Goal: Information Seeking & Learning: Learn about a topic

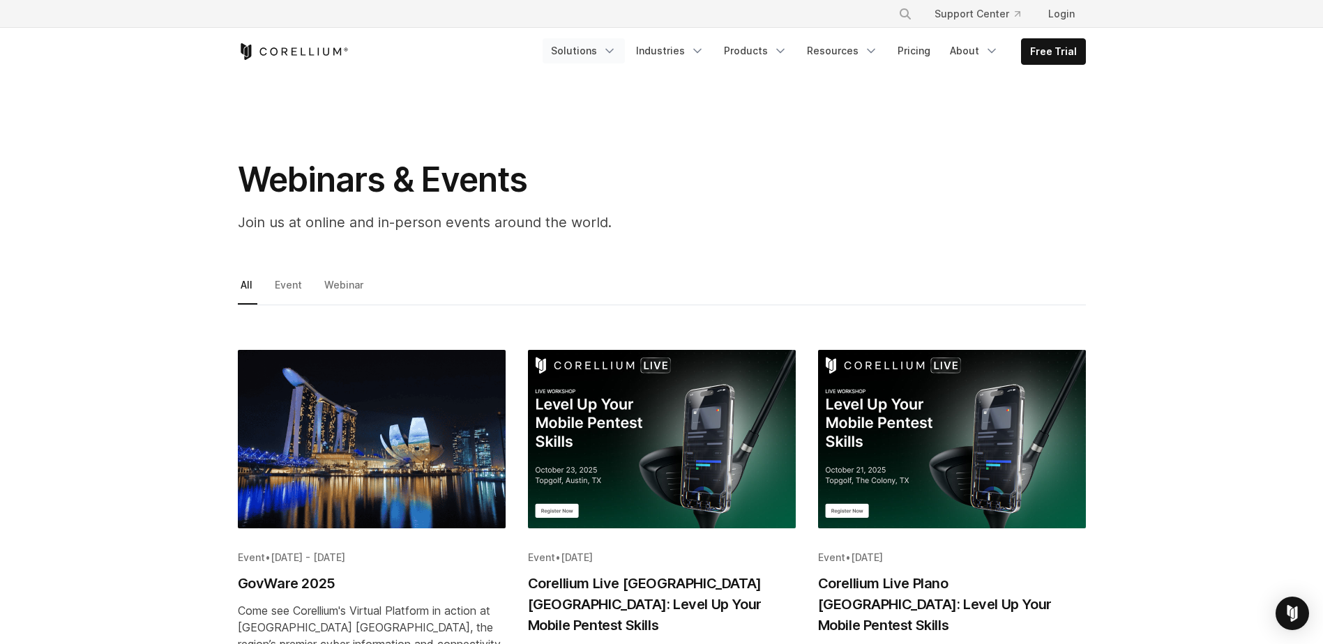
click at [610, 52] on link "Solutions" at bounding box center [584, 50] width 82 height 25
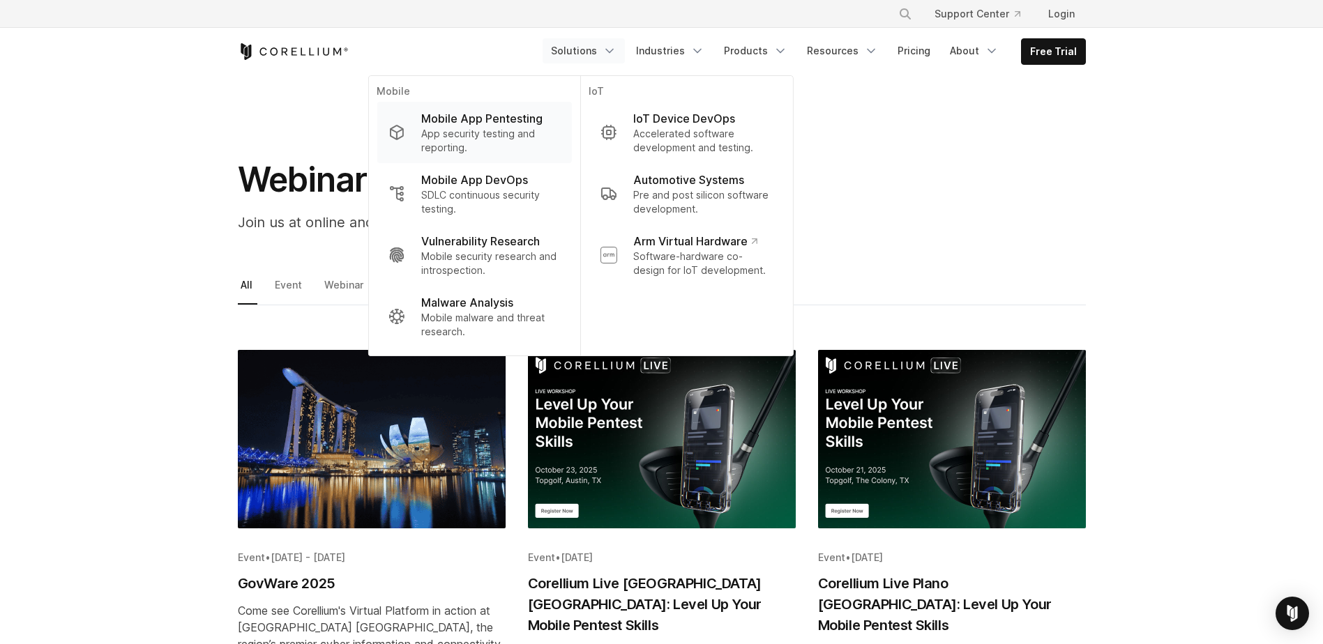
click at [509, 129] on p "App security testing and reporting." at bounding box center [490, 141] width 139 height 28
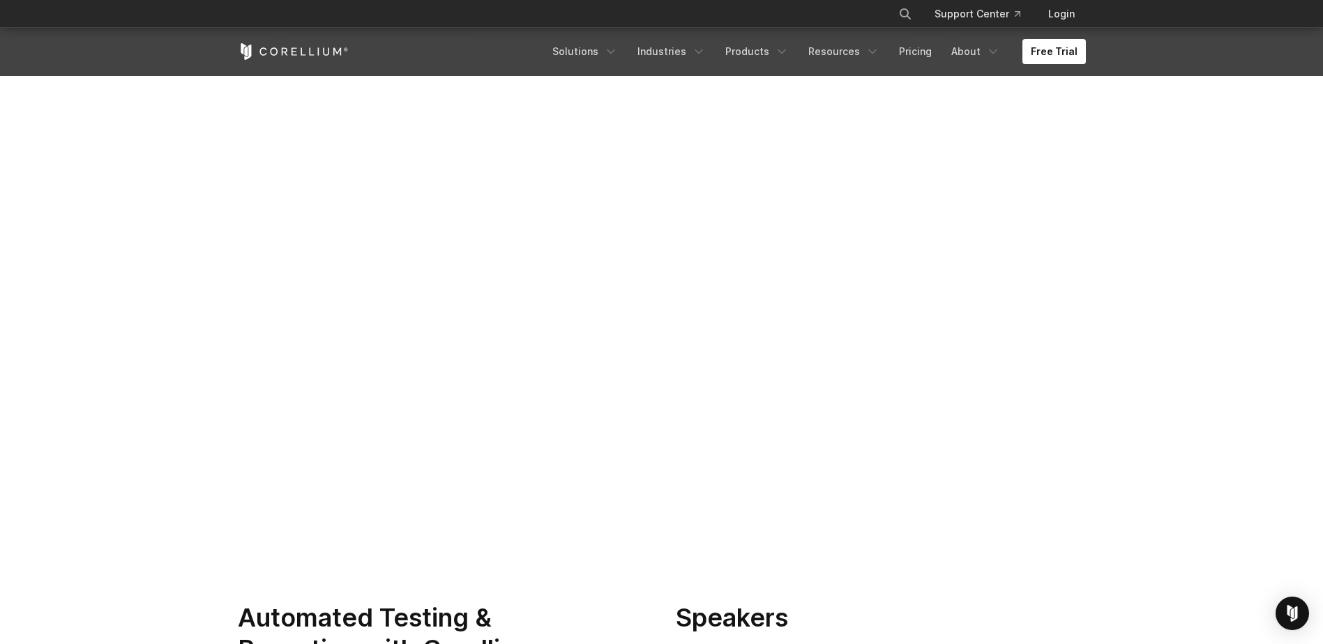
scroll to position [70, 0]
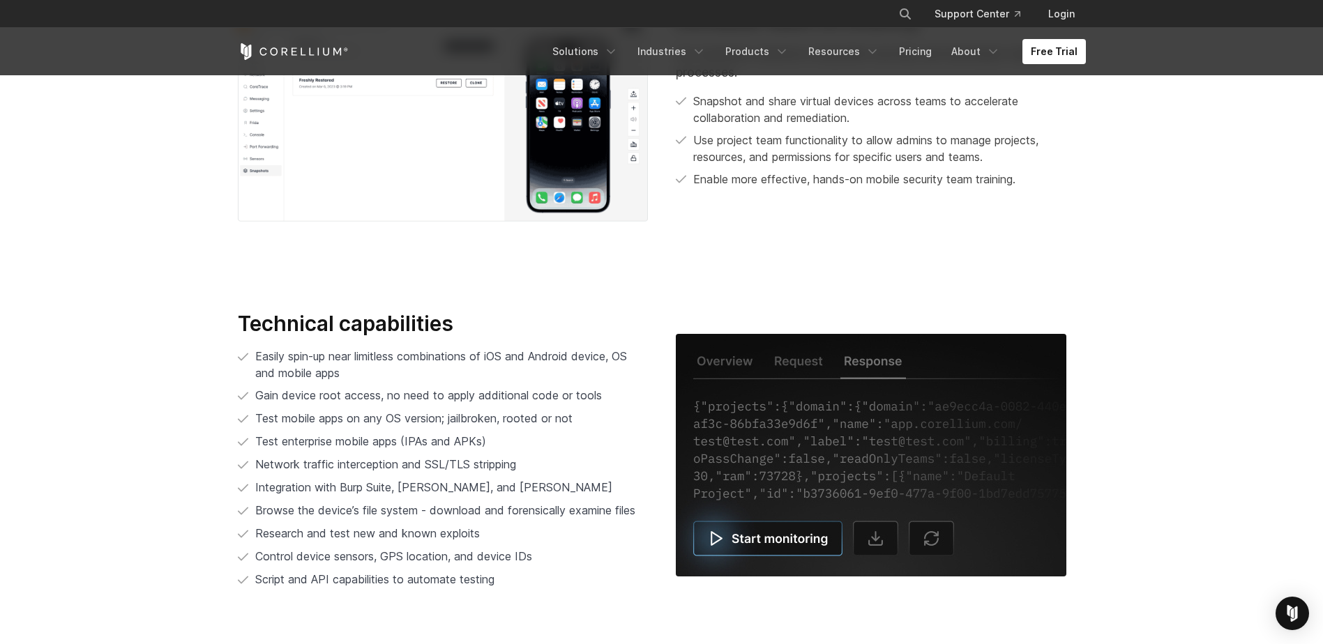
scroll to position [2719, 0]
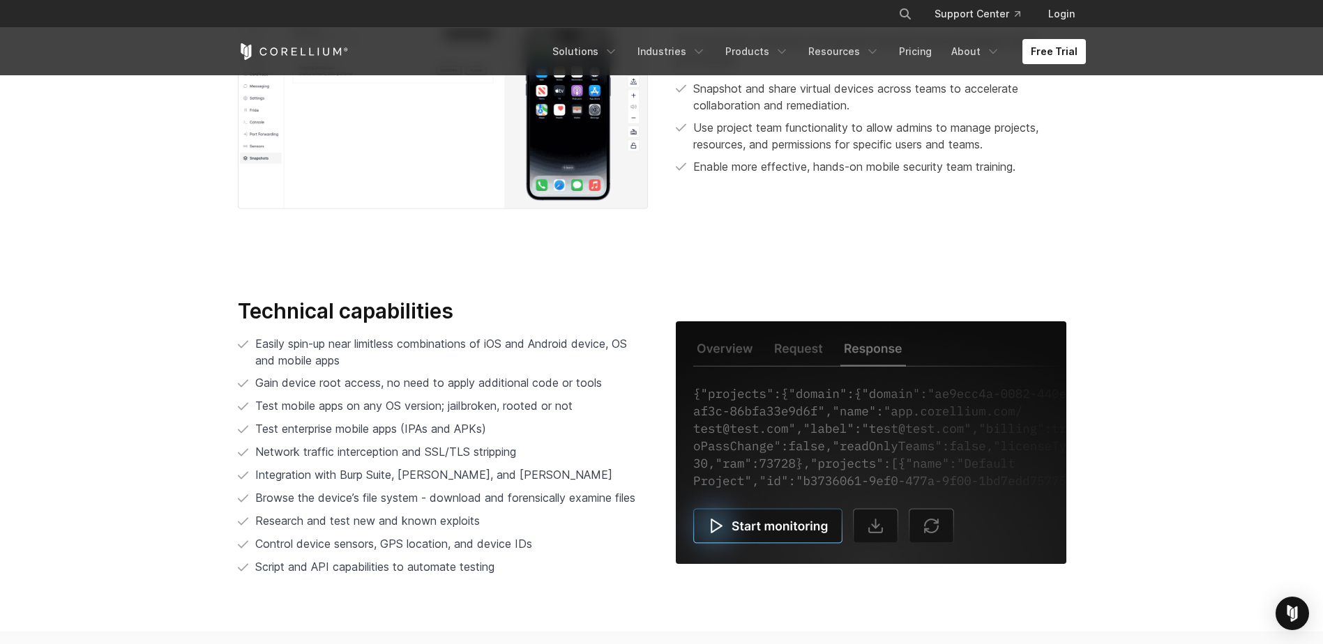
click at [778, 522] on img at bounding box center [871, 442] width 390 height 243
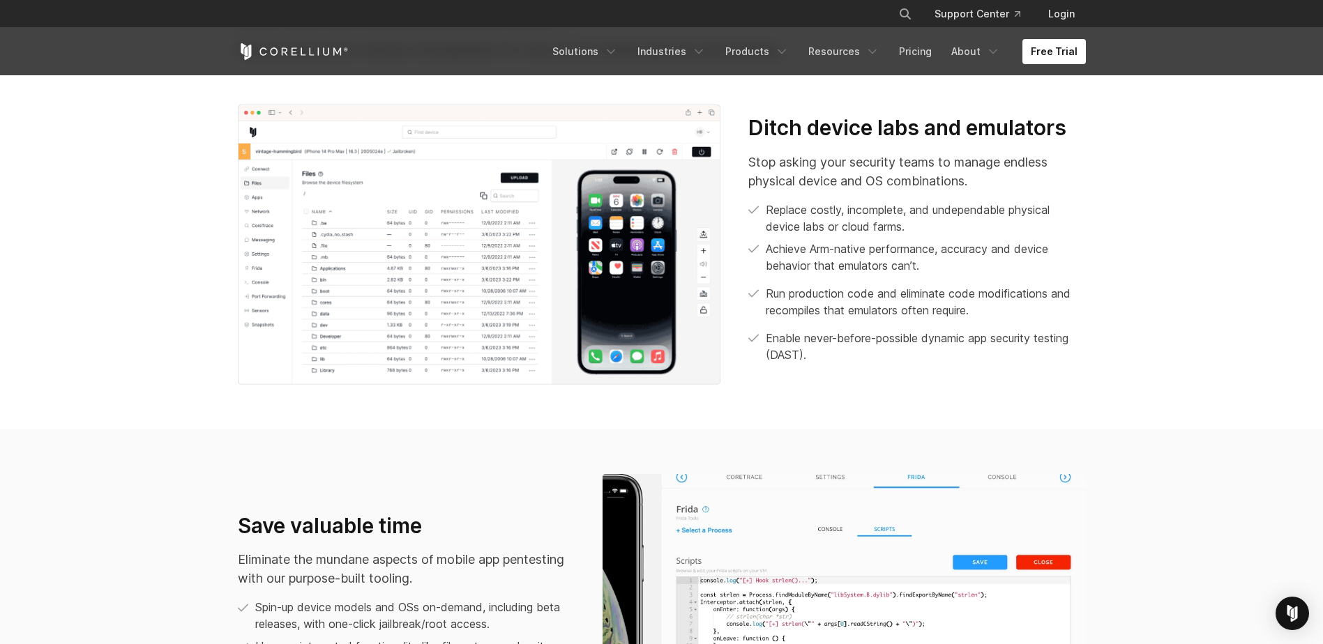
scroll to position [628, 0]
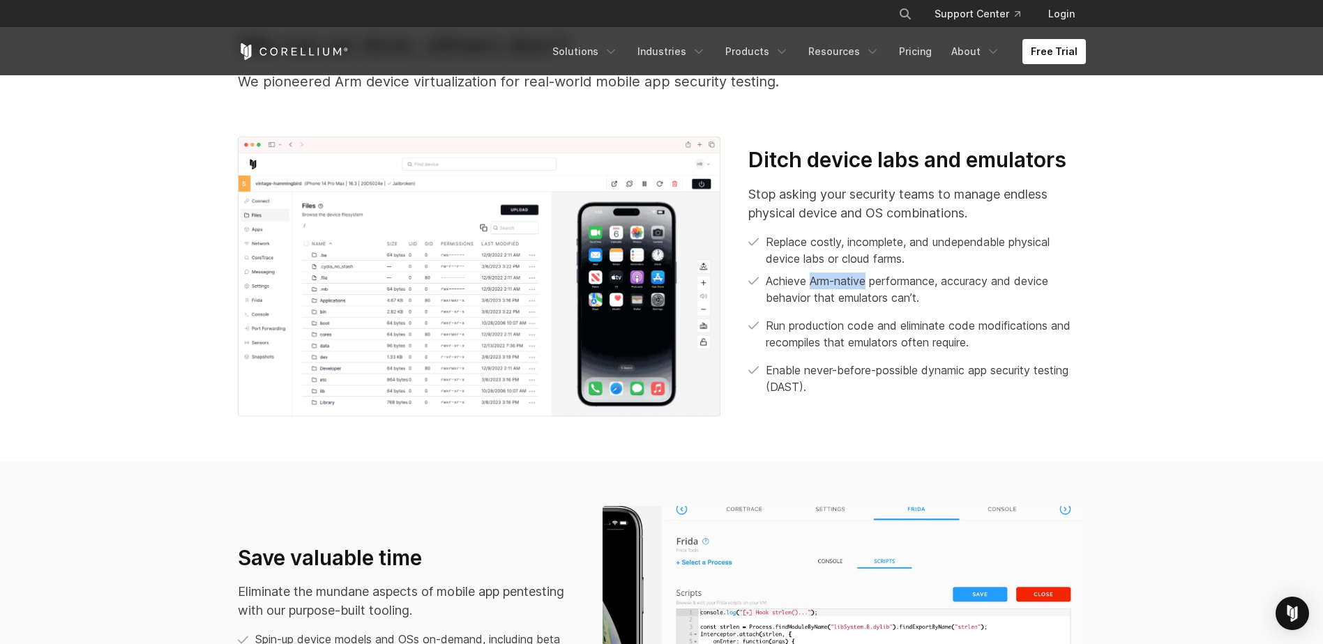
drag, startPoint x: 810, startPoint y: 281, endPoint x: 870, endPoint y: 275, distance: 60.2
click at [870, 275] on p "Achieve Arm-native performance, accuracy and device behavior that emulators can…" at bounding box center [925, 289] width 319 height 33
drag, startPoint x: 870, startPoint y: 275, endPoint x: 868, endPoint y: 306, distance: 30.8
click at [868, 306] on div "Stop asking your security teams to manage endless physical device and OS combin…" at bounding box center [916, 290] width 337 height 211
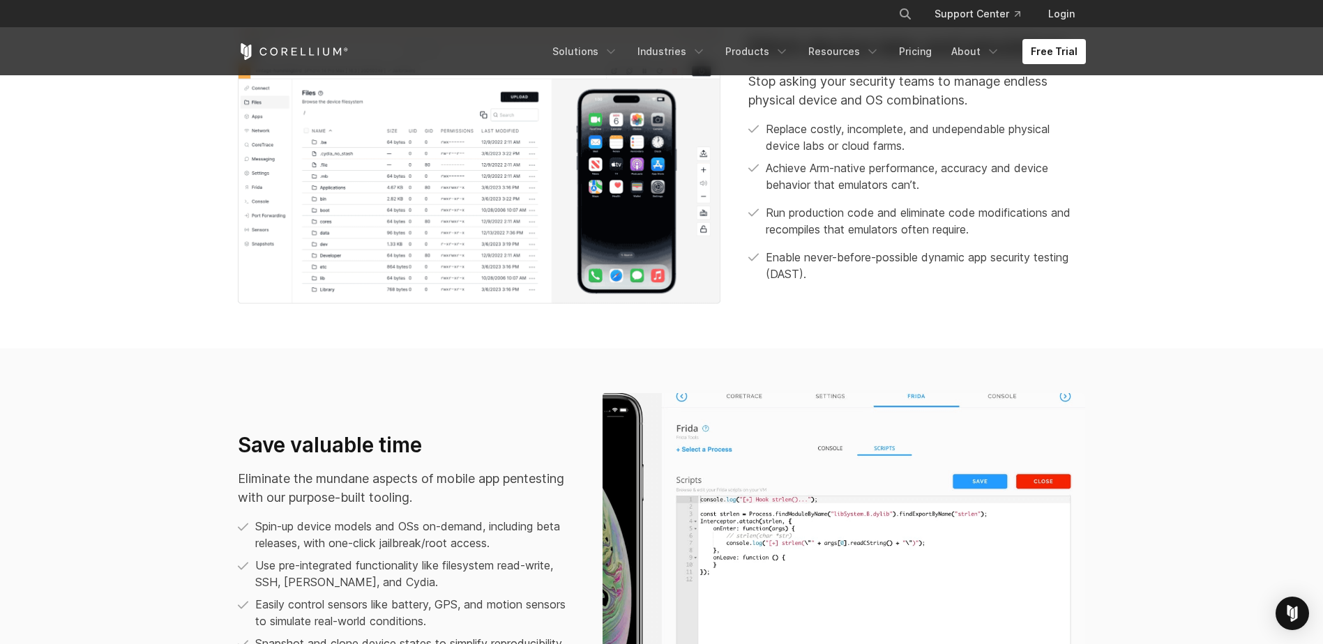
scroll to position [906, 0]
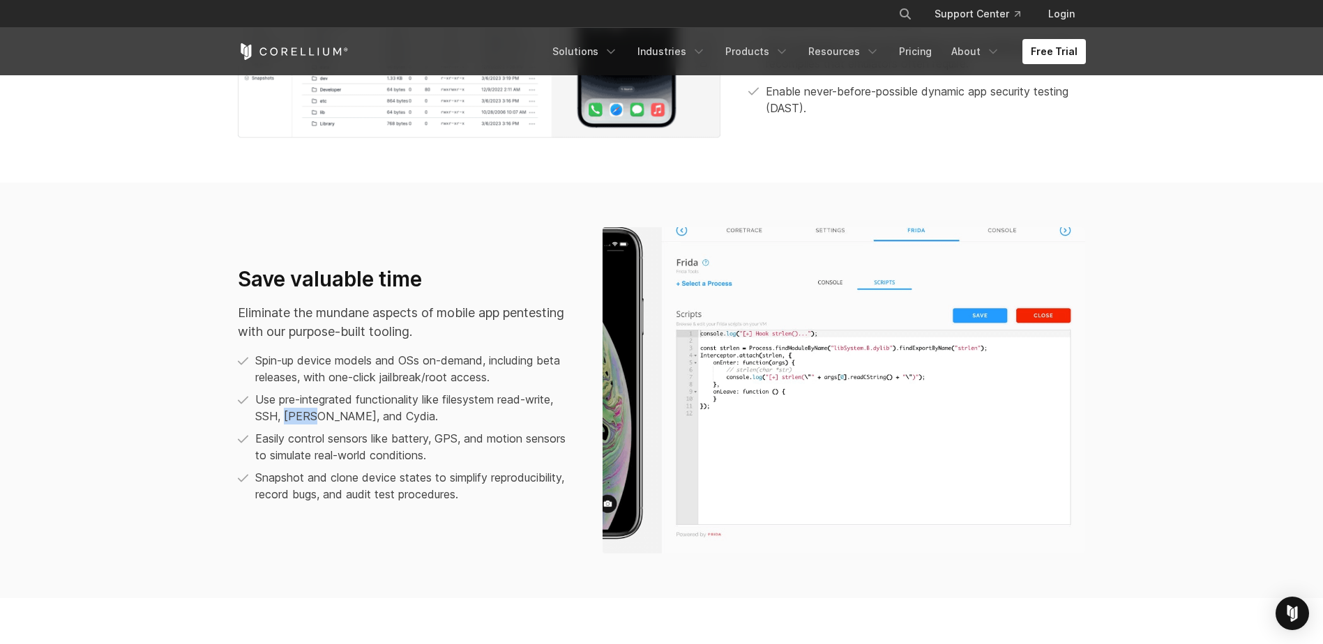
drag, startPoint x: 285, startPoint y: 417, endPoint x: 317, endPoint y: 415, distance: 32.1
click at [317, 415] on p "Use pre-integrated functionality like filesystem read-write, SSH, [PERSON_NAME]…" at bounding box center [414, 407] width 319 height 33
drag, startPoint x: 284, startPoint y: 414, endPoint x: 312, endPoint y: 415, distance: 27.9
click at [312, 415] on p "Use pre-integrated functionality like filesystem read-write, SSH, [PERSON_NAME]…" at bounding box center [414, 407] width 319 height 33
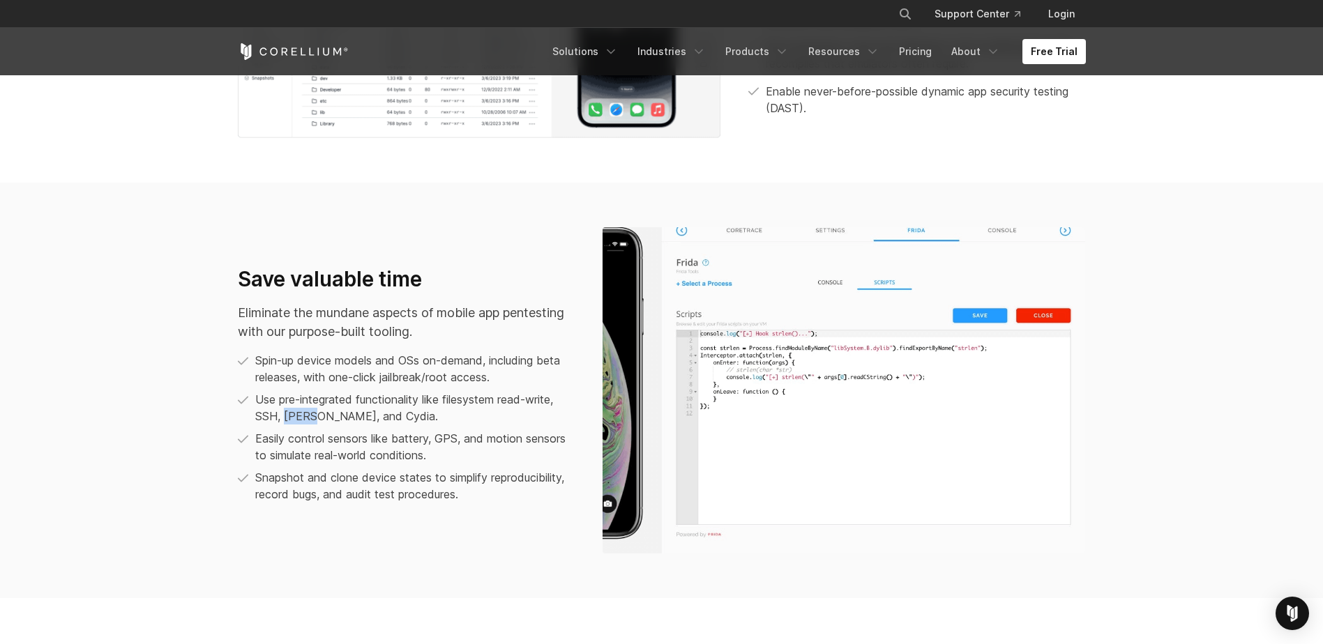
click at [312, 415] on p "Use pre-integrated functionality like filesystem read-write, SSH, [PERSON_NAME]…" at bounding box center [414, 407] width 319 height 33
drag, startPoint x: 342, startPoint y: 416, endPoint x: 376, endPoint y: 418, distance: 33.5
click at [376, 418] on p "Use pre-integrated functionality like filesystem read-write, SSH, [PERSON_NAME]…" at bounding box center [414, 407] width 319 height 33
drag, startPoint x: 376, startPoint y: 418, endPoint x: 364, endPoint y: 420, distance: 12.0
click at [364, 420] on p "Use pre-integrated functionality like filesystem read-write, SSH, [PERSON_NAME]…" at bounding box center [414, 407] width 319 height 33
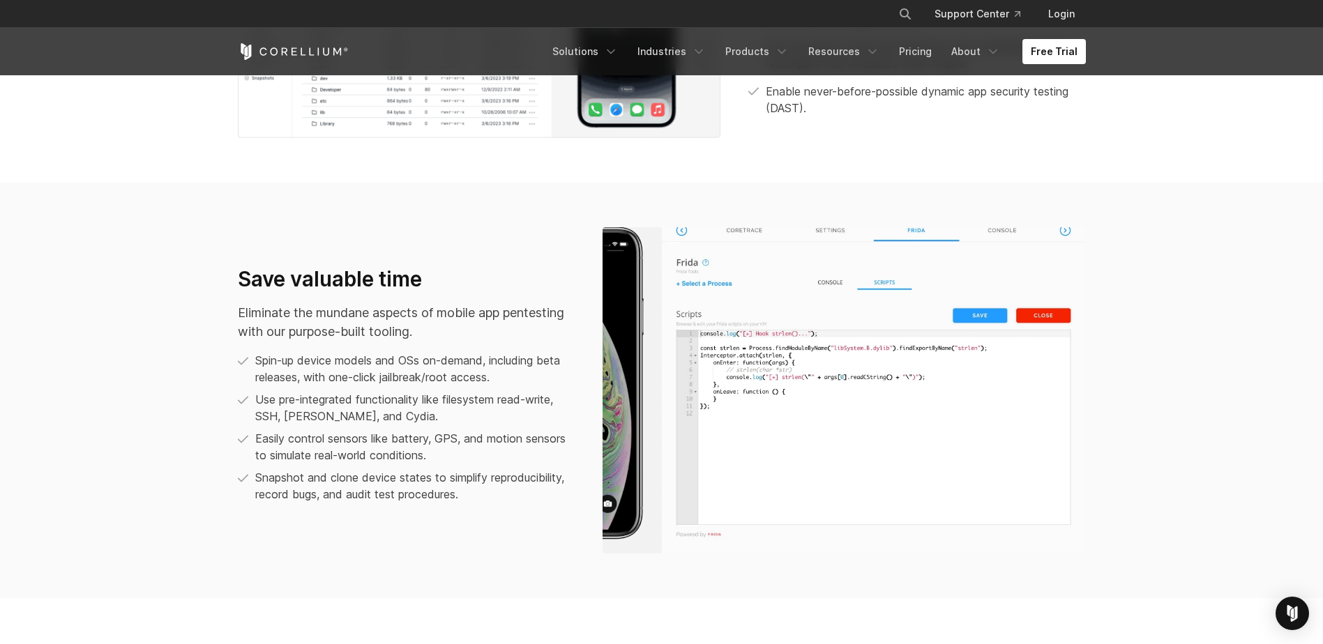
scroll to position [976, 0]
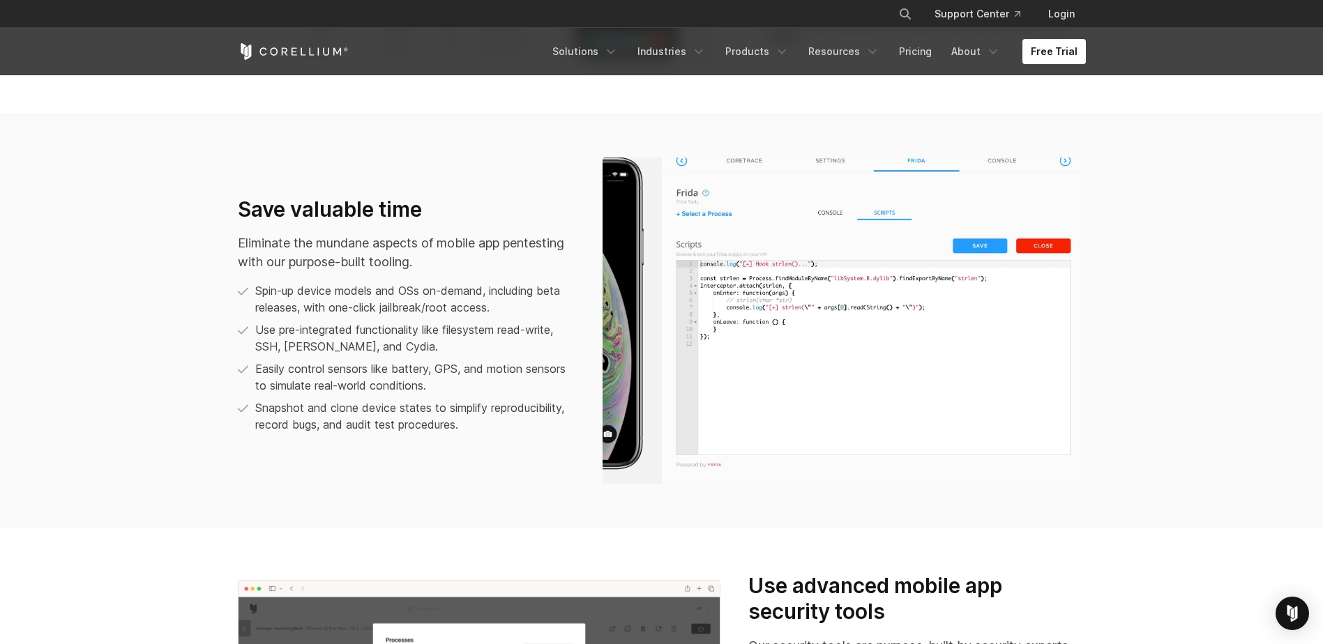
click at [424, 368] on p "Easily control sensors like battery, GPS, and motion sensors to simulate real-w…" at bounding box center [414, 377] width 319 height 33
click at [455, 367] on p "Easily control sensors like battery, GPS, and motion sensors to simulate real-w…" at bounding box center [414, 377] width 319 height 33
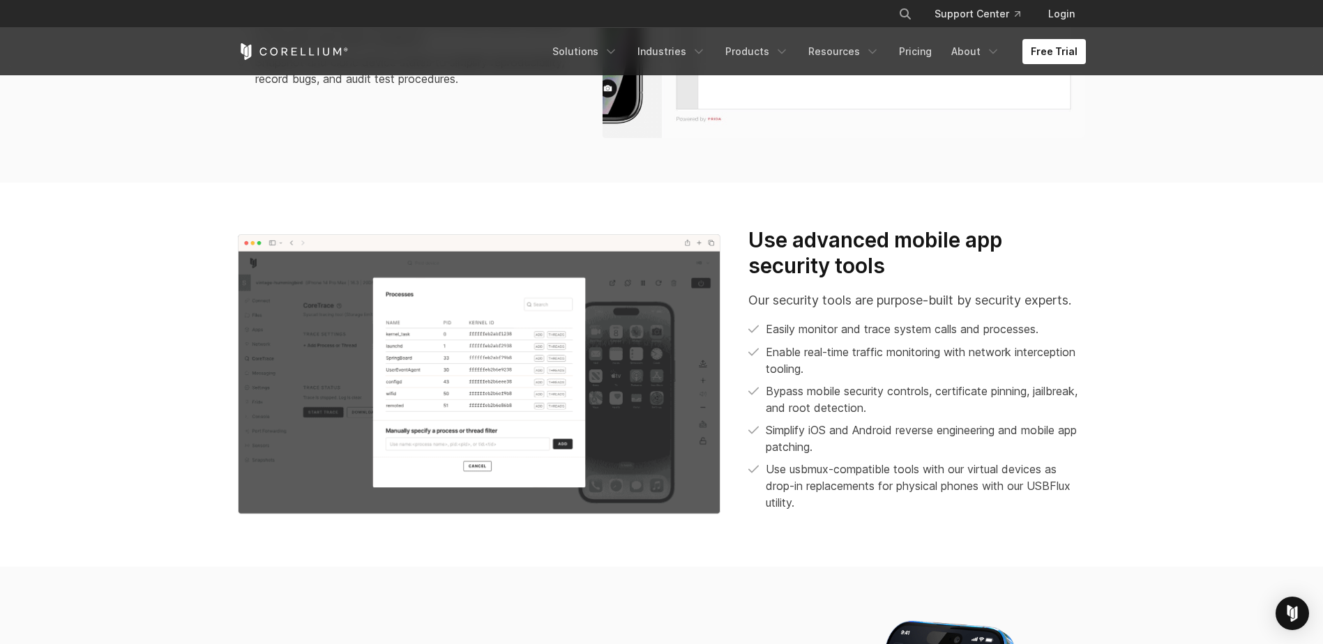
scroll to position [1325, 0]
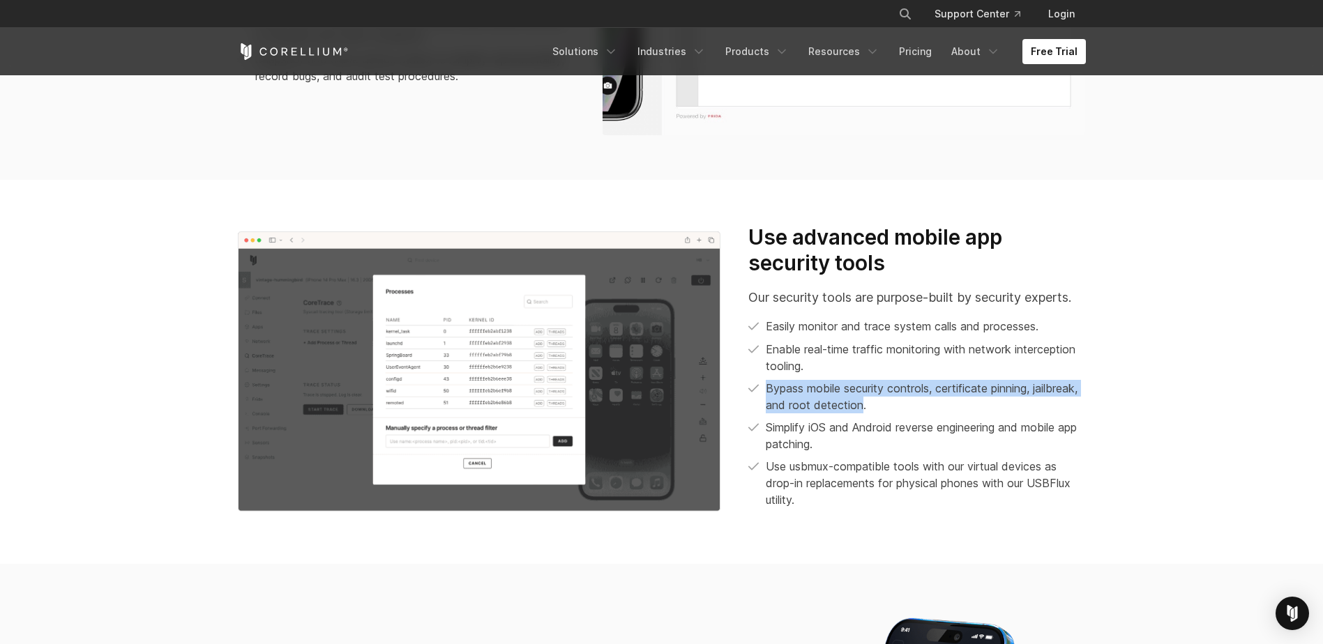
drag, startPoint x: 767, startPoint y: 388, endPoint x: 914, endPoint y: 400, distance: 147.6
click at [914, 400] on p "Bypass mobile security controls, certificate pinning, jailbreak, and root detec…" at bounding box center [925, 396] width 319 height 33
click at [833, 426] on p "Simplify iOS and Android reverse engineering and mobile app patching." at bounding box center [925, 435] width 319 height 33
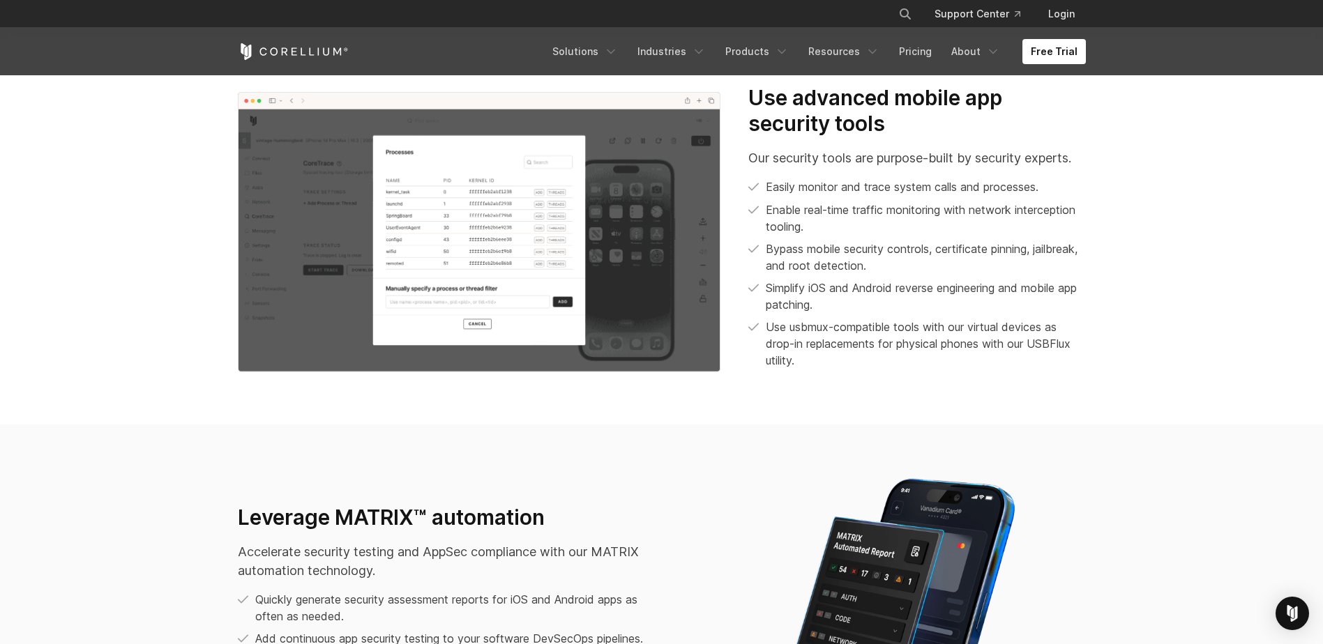
scroll to position [1395, 0]
